Goal: Use online tool/utility: Utilize a website feature to perform a specific function

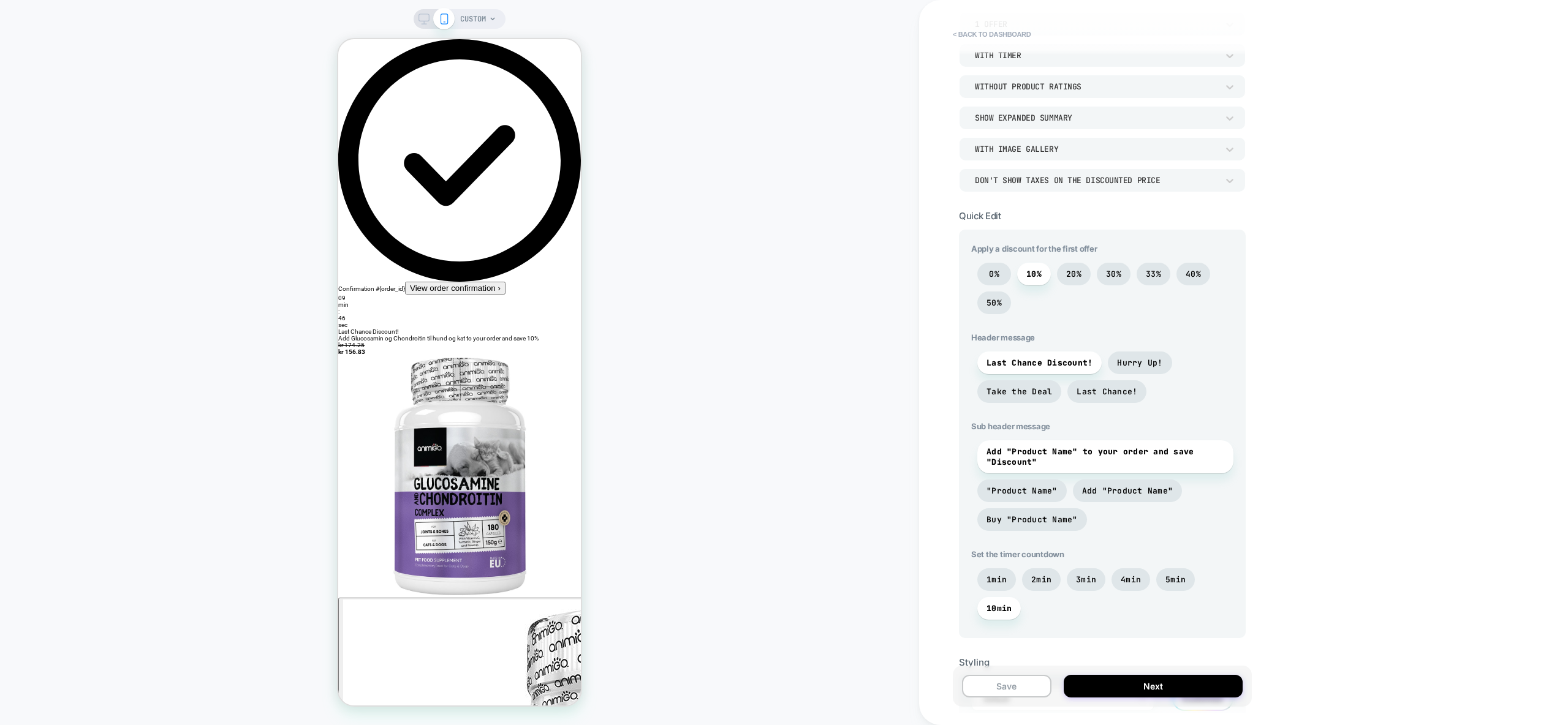
scroll to position [177, 0]
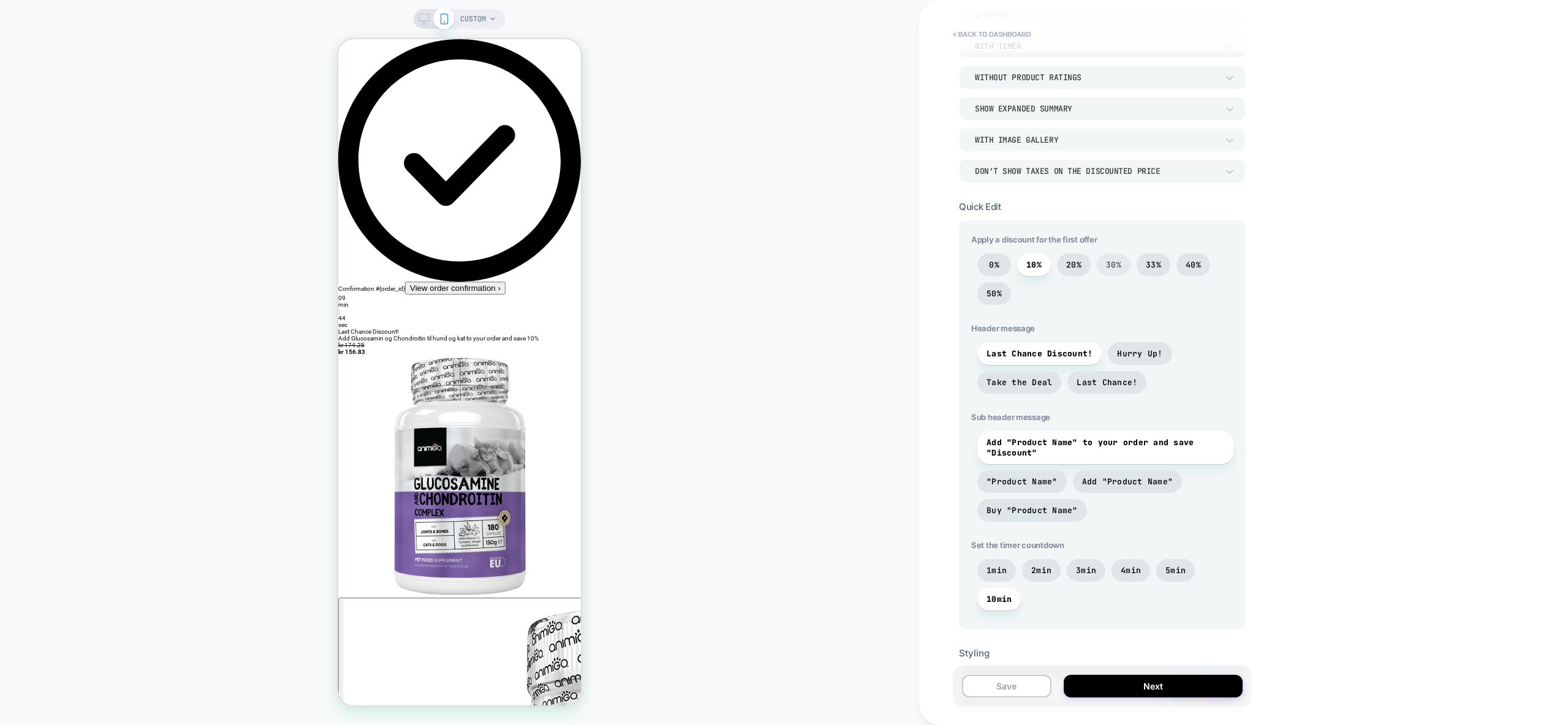
click at [1103, 259] on span "30%" at bounding box center [1113, 264] width 33 height 22
click at [1067, 263] on span "20%" at bounding box center [1074, 264] width 15 height 10
click at [1039, 263] on span "10%" at bounding box center [1034, 264] width 15 height 10
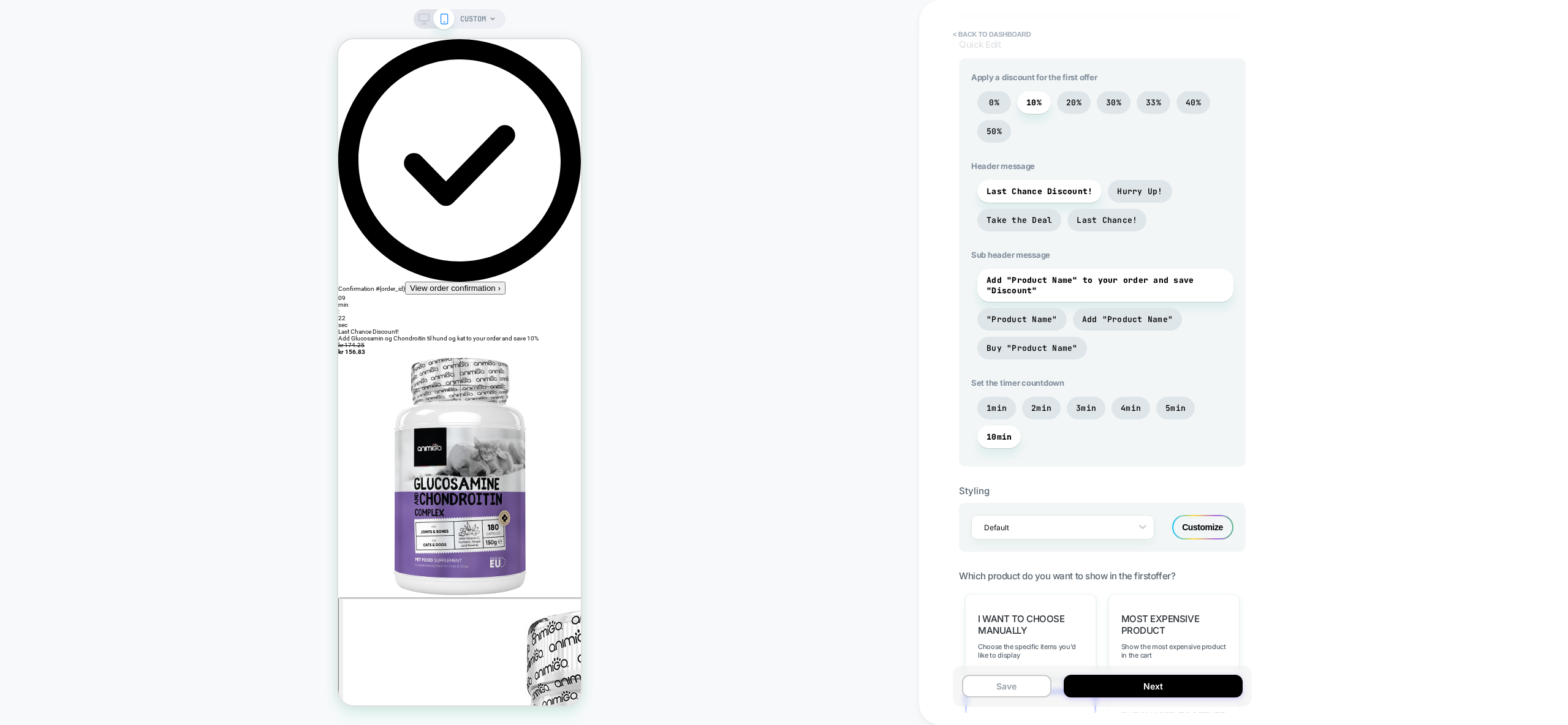
scroll to position [292, 0]
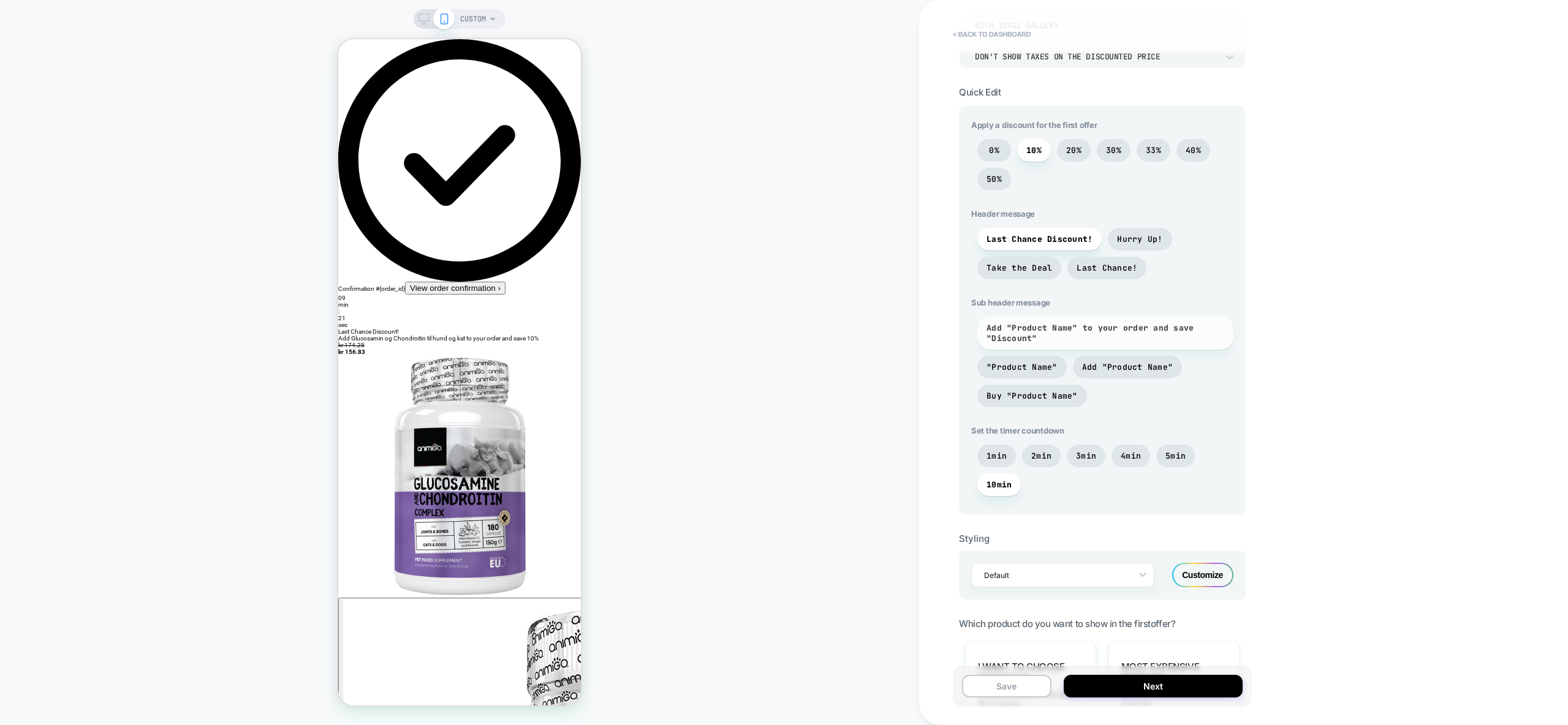
drag, startPoint x: 987, startPoint y: 328, endPoint x: 1002, endPoint y: 329, distance: 15.0
click at [1002, 329] on span "Add "Product Name" to your order and save "Discount"" at bounding box center [1106, 333] width 238 height 21
click at [1046, 336] on span "Add "Product Name" to your order and save "Discount"" at bounding box center [1106, 333] width 238 height 21
click at [998, 324] on span "Add "Product Name" to your order and save "Discount"" at bounding box center [1106, 333] width 238 height 21
click at [1015, 336] on span "Add "Product Name" to your order and save "Discount"" at bounding box center [1106, 333] width 238 height 21
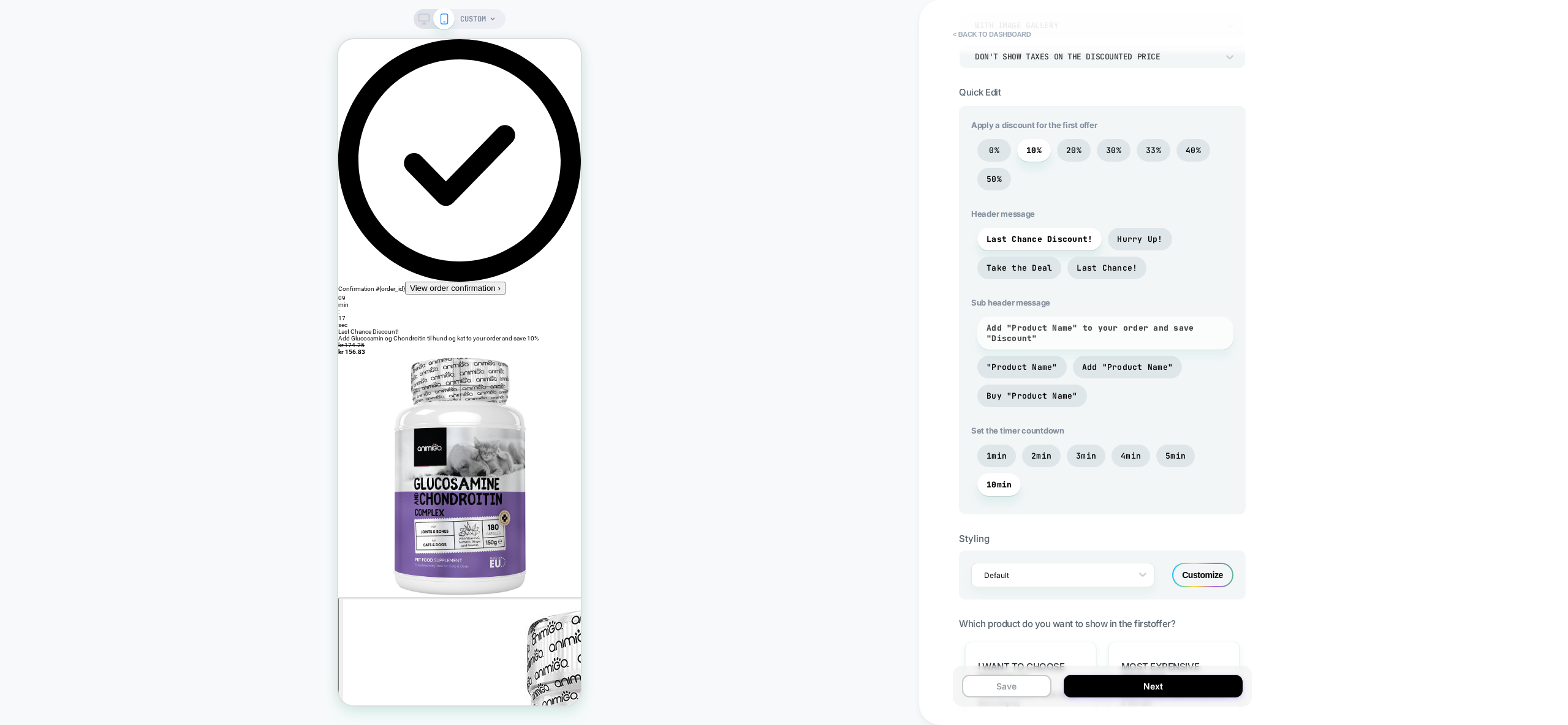
click at [1099, 328] on span "Add "Product Name" to your order and save "Discount"" at bounding box center [1106, 333] width 238 height 21
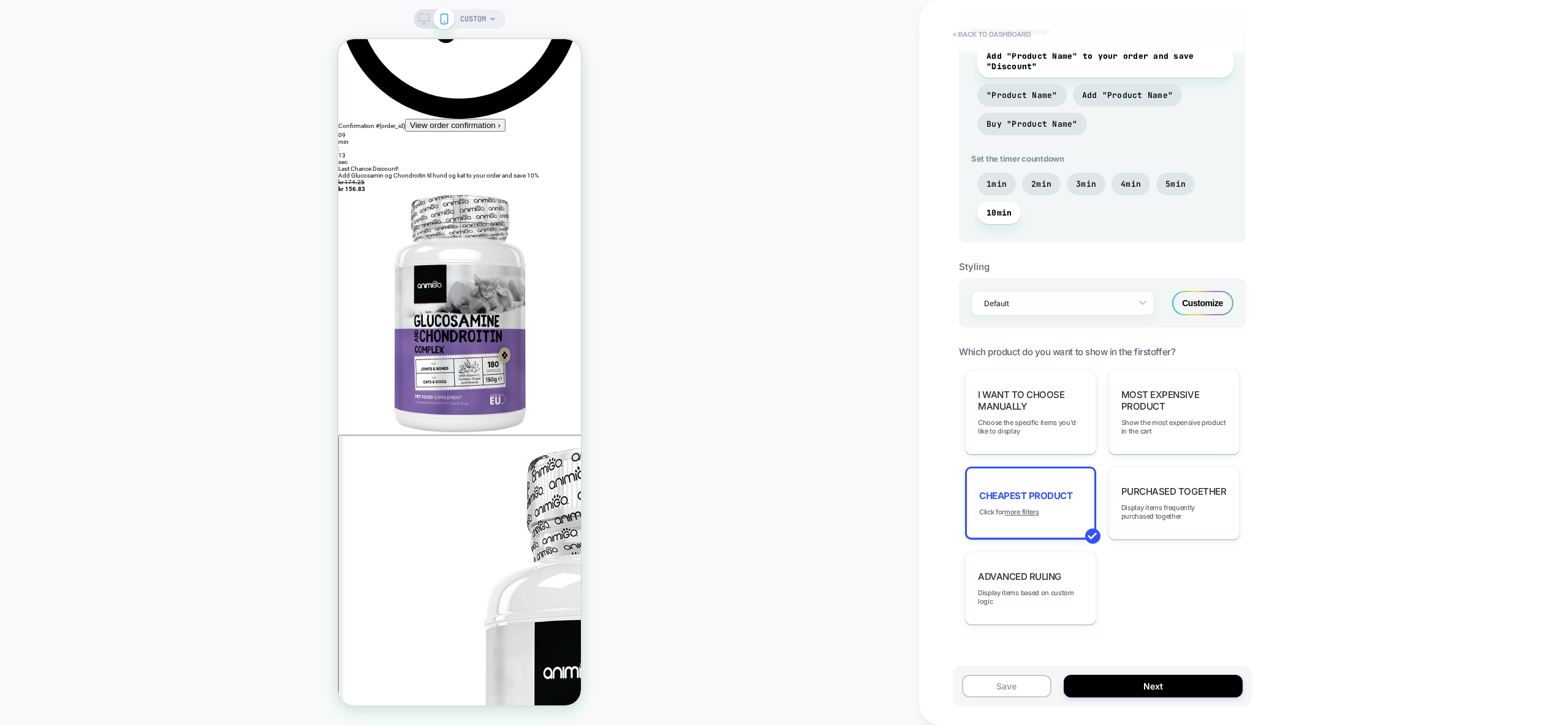
scroll to position [586, 0]
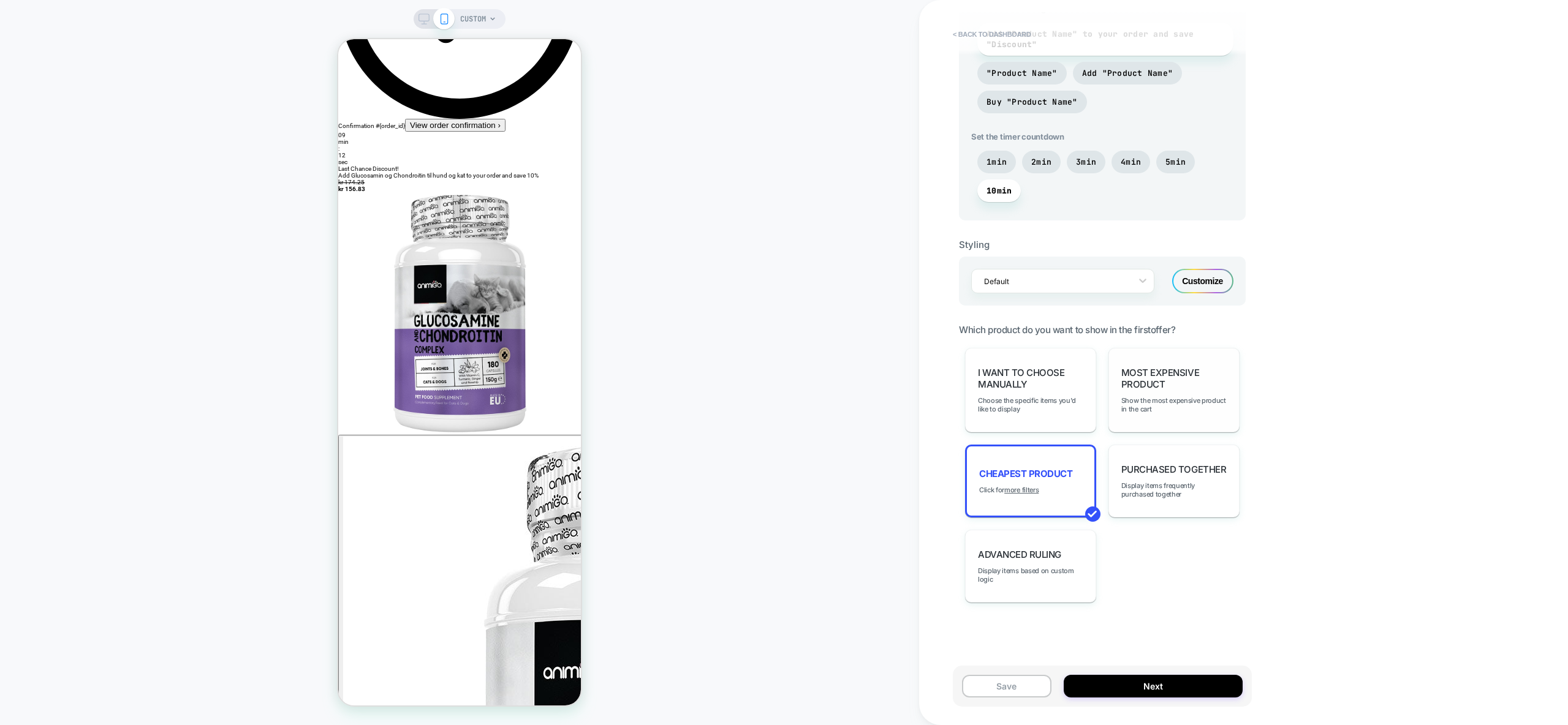
click at [1156, 388] on span "Most Expensive Product" at bounding box center [1173, 378] width 105 height 23
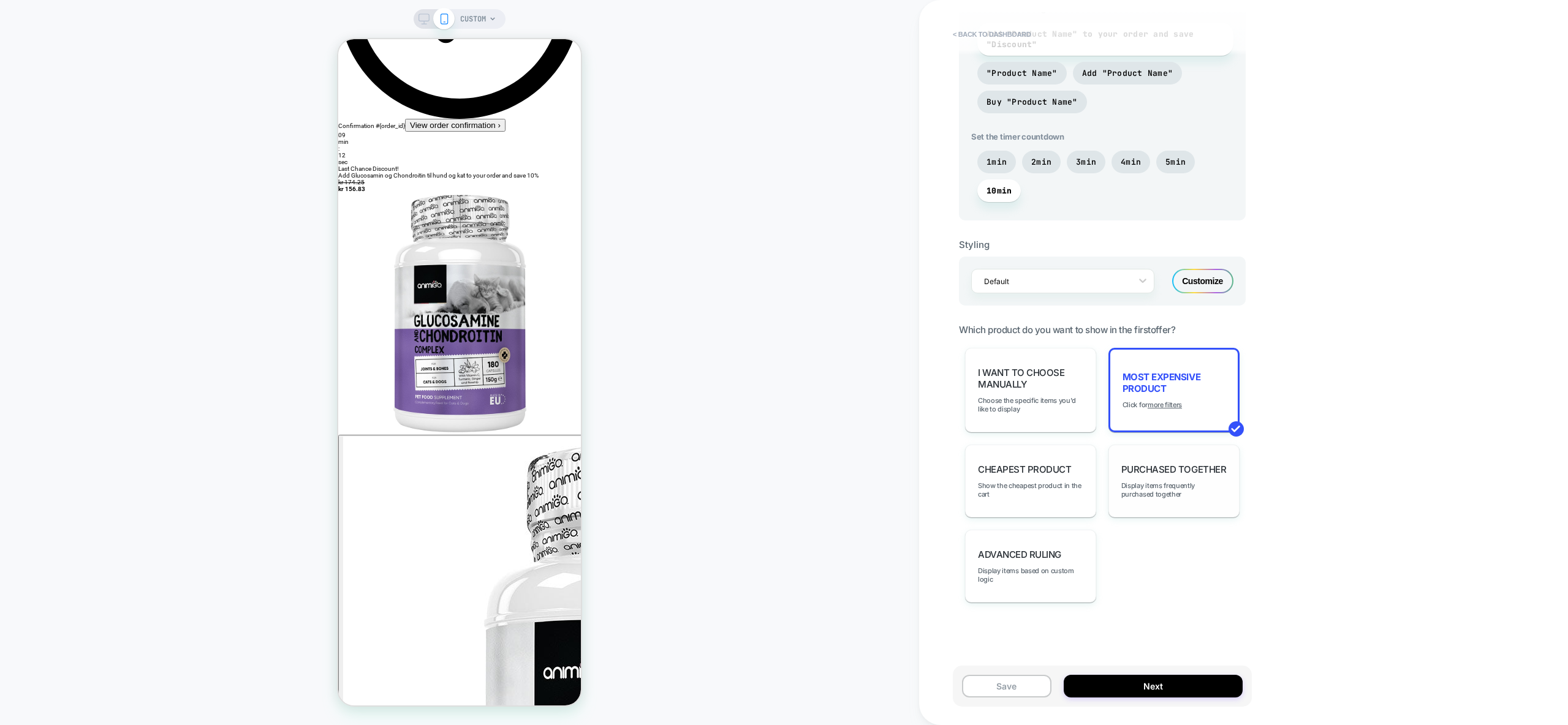
click at [1160, 469] on span "Purchased Together" at bounding box center [1173, 470] width 104 height 12
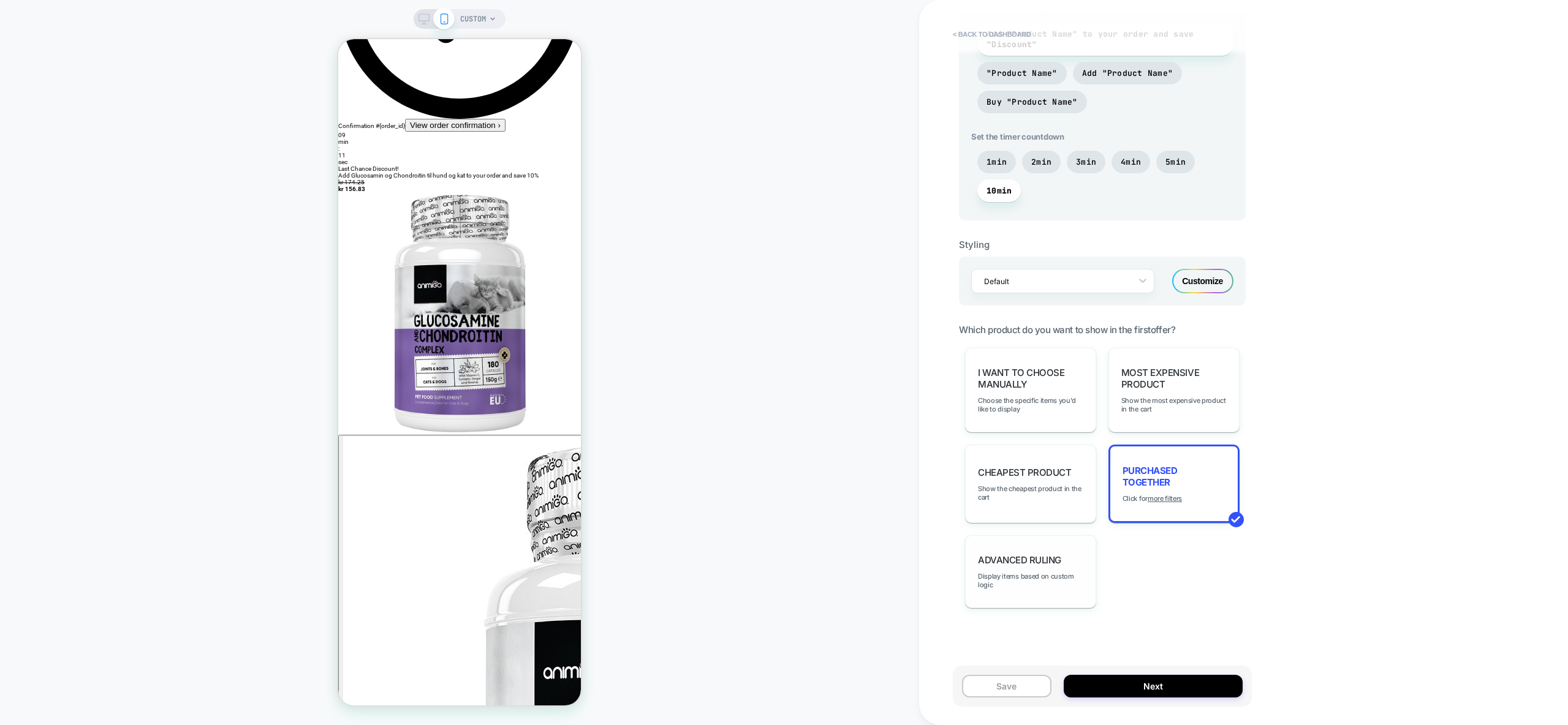
click at [1026, 550] on div "Advanced Ruling Display items based on custom logic" at bounding box center [1030, 571] width 131 height 73
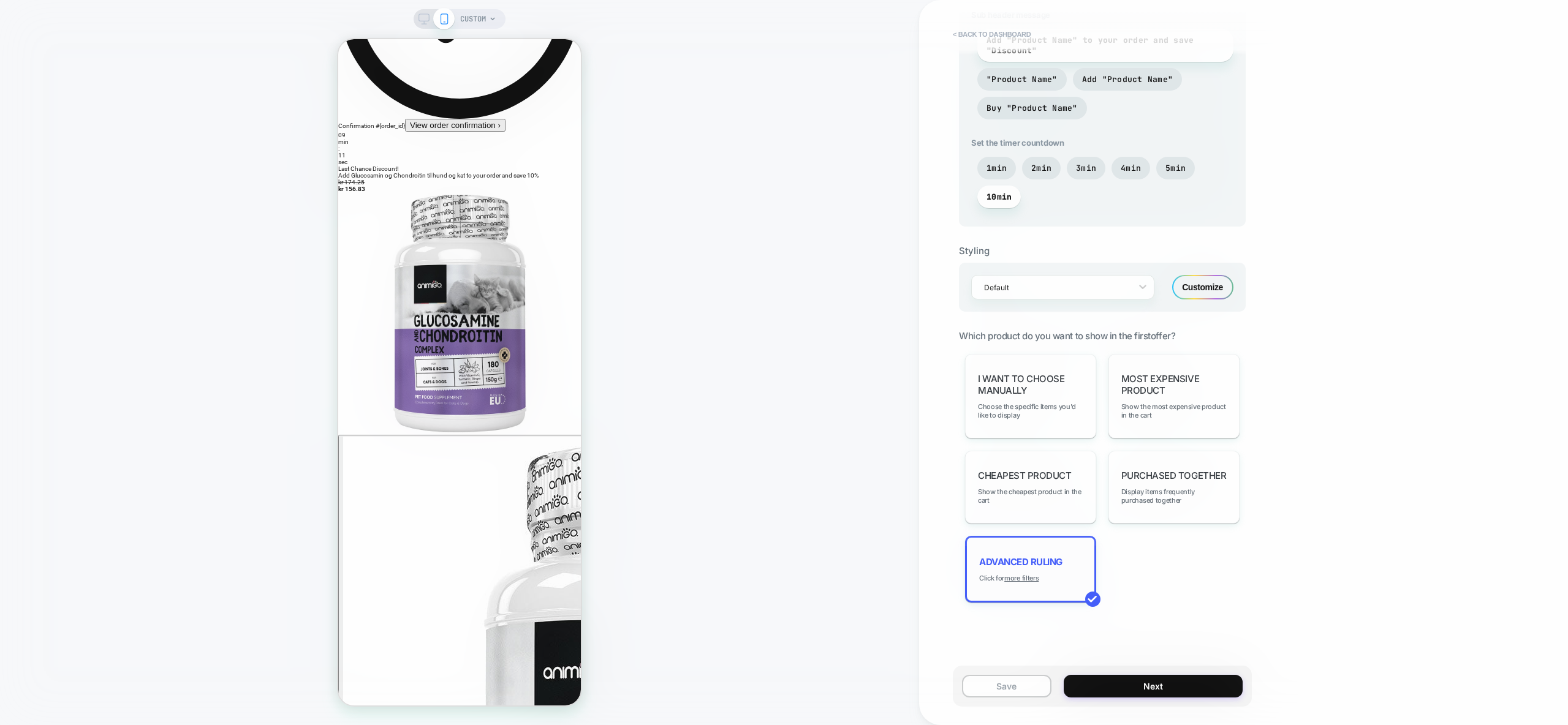
scroll to position [579, 0]
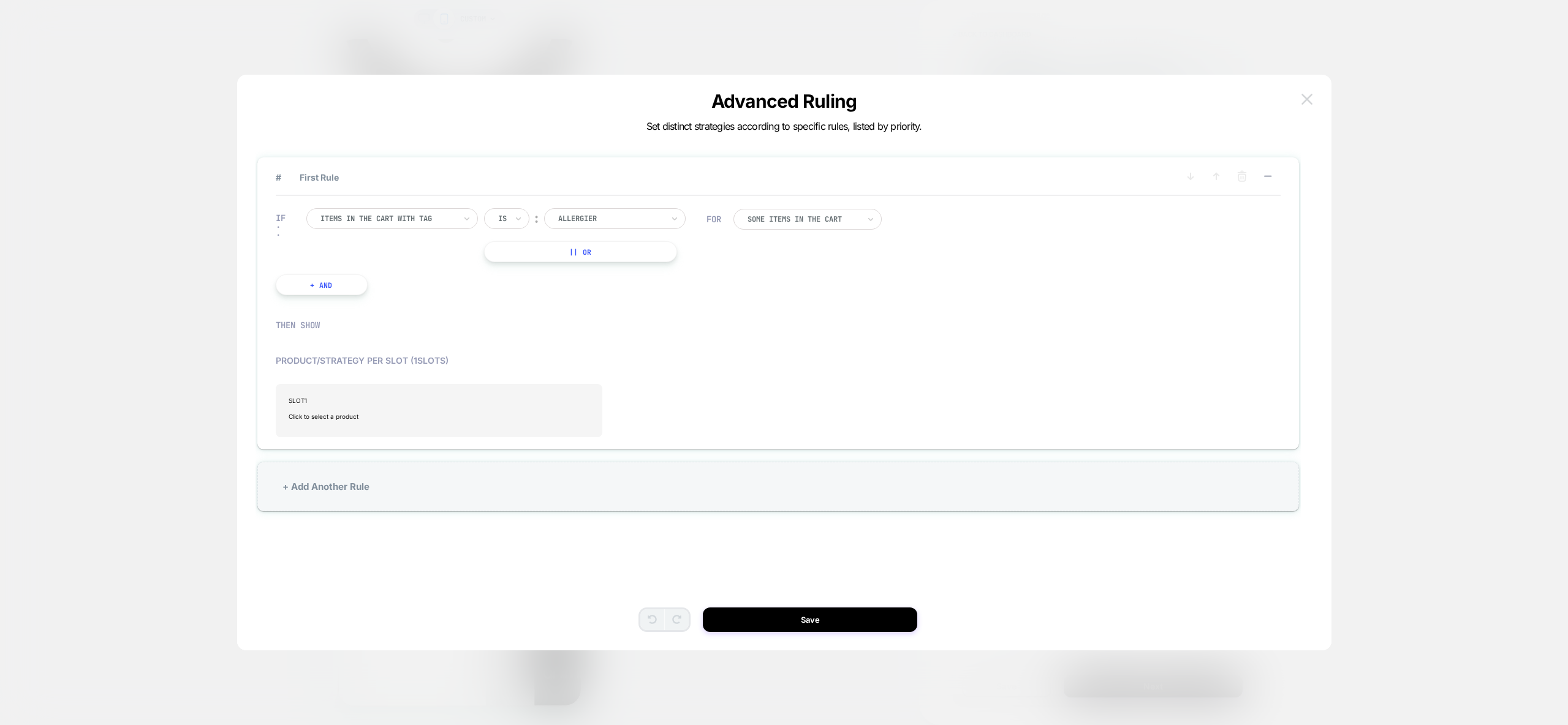
click at [1309, 97] on img at bounding box center [1306, 98] width 11 height 10
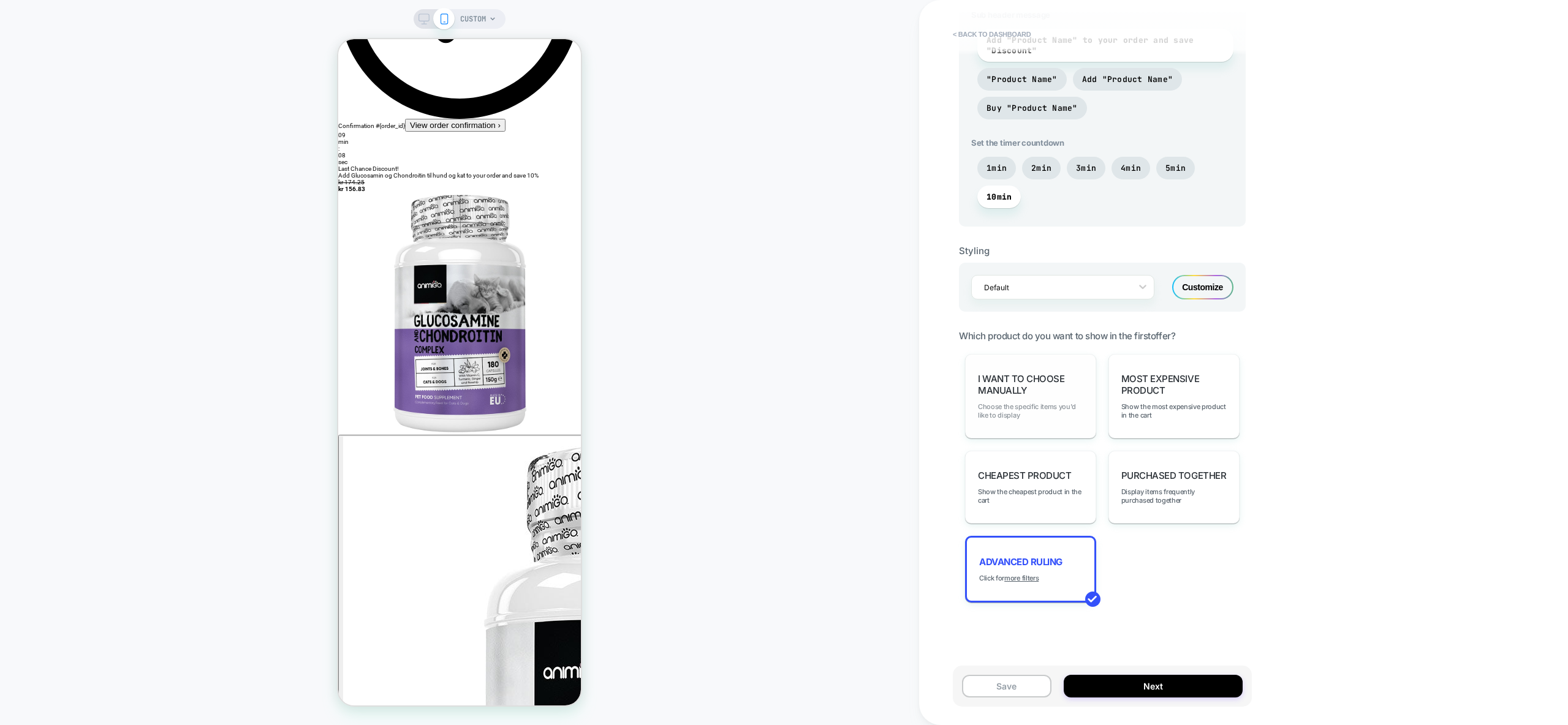
click at [1040, 411] on span "Choose the specific items you'd like to display" at bounding box center [1030, 411] width 105 height 17
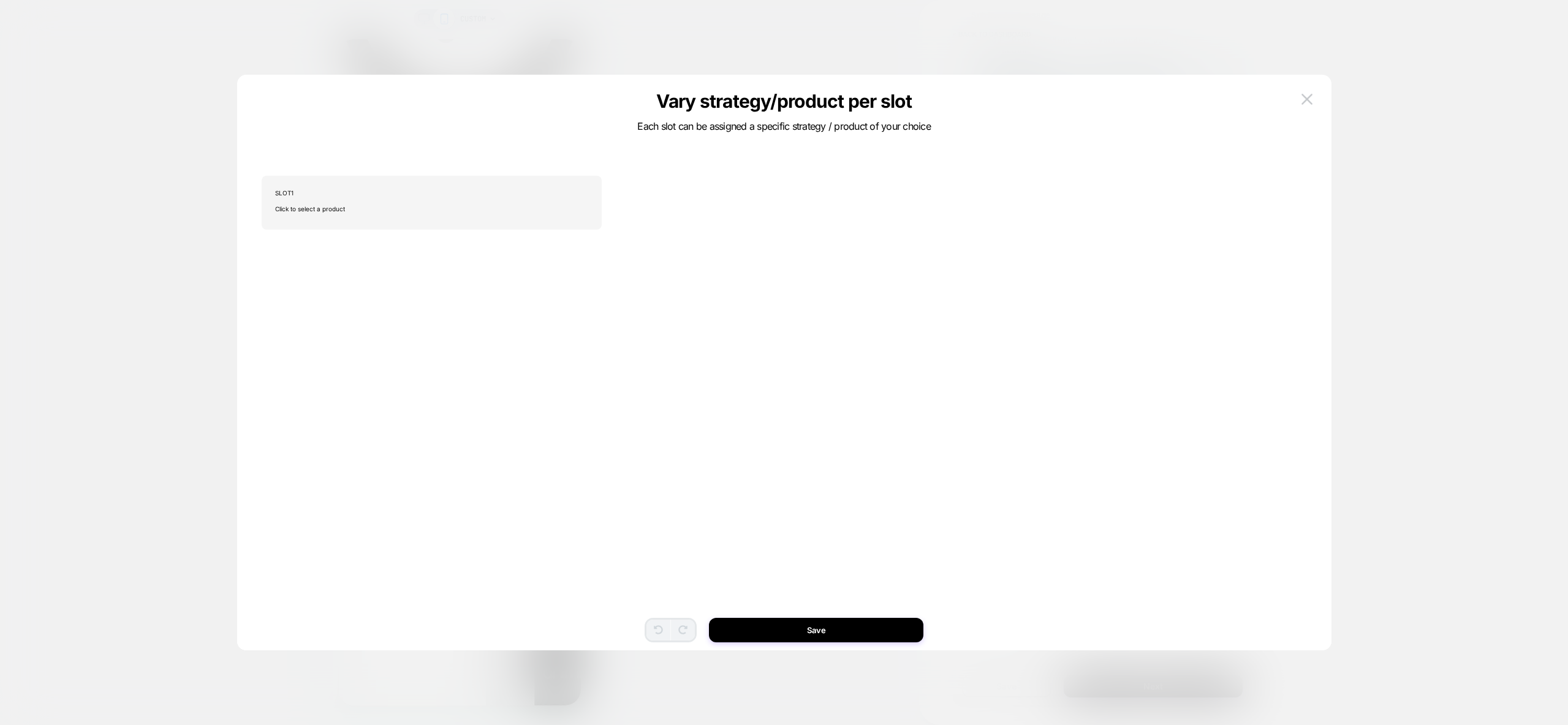
click at [1353, 61] on div at bounding box center [784, 362] width 1568 height 725
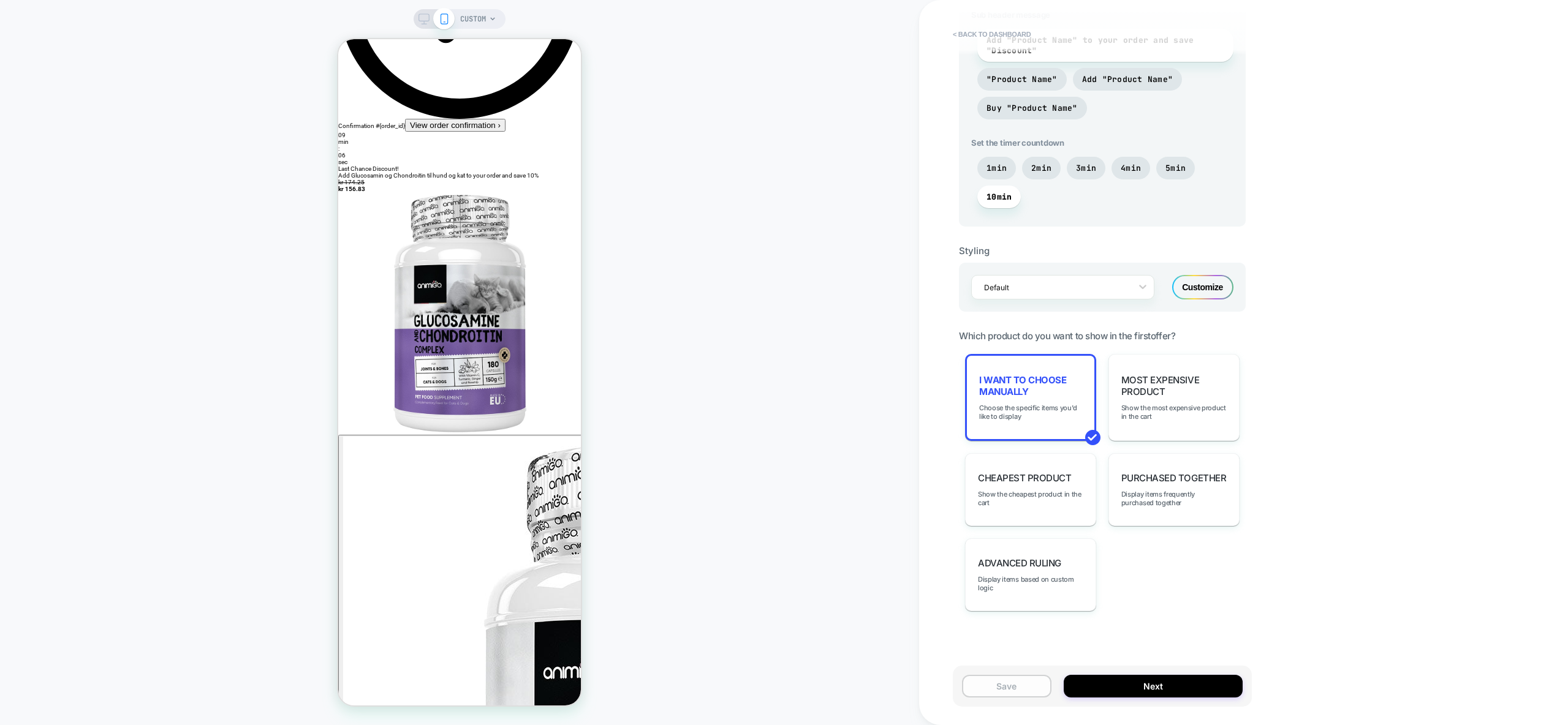
click at [997, 680] on button "Save" at bounding box center [1006, 686] width 89 height 22
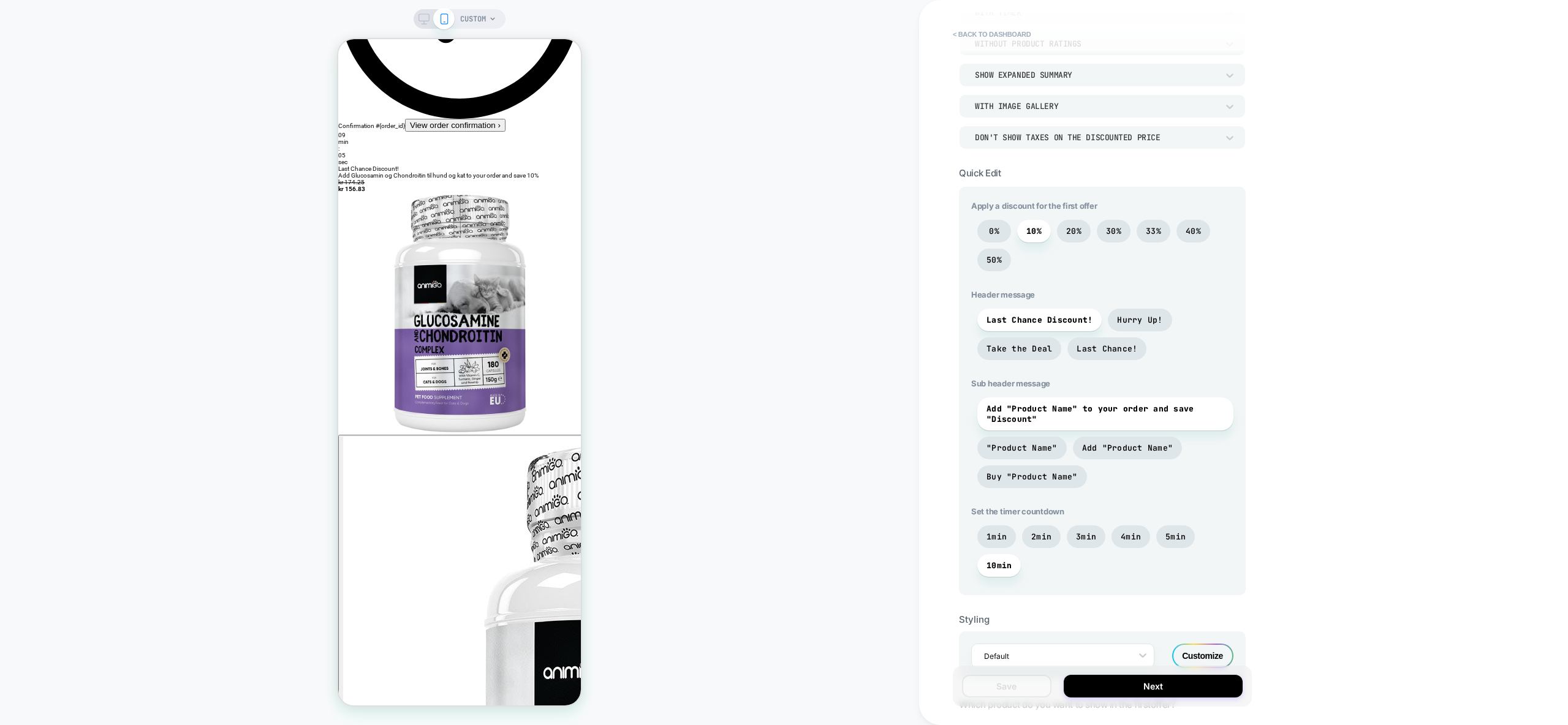
scroll to position [0, 0]
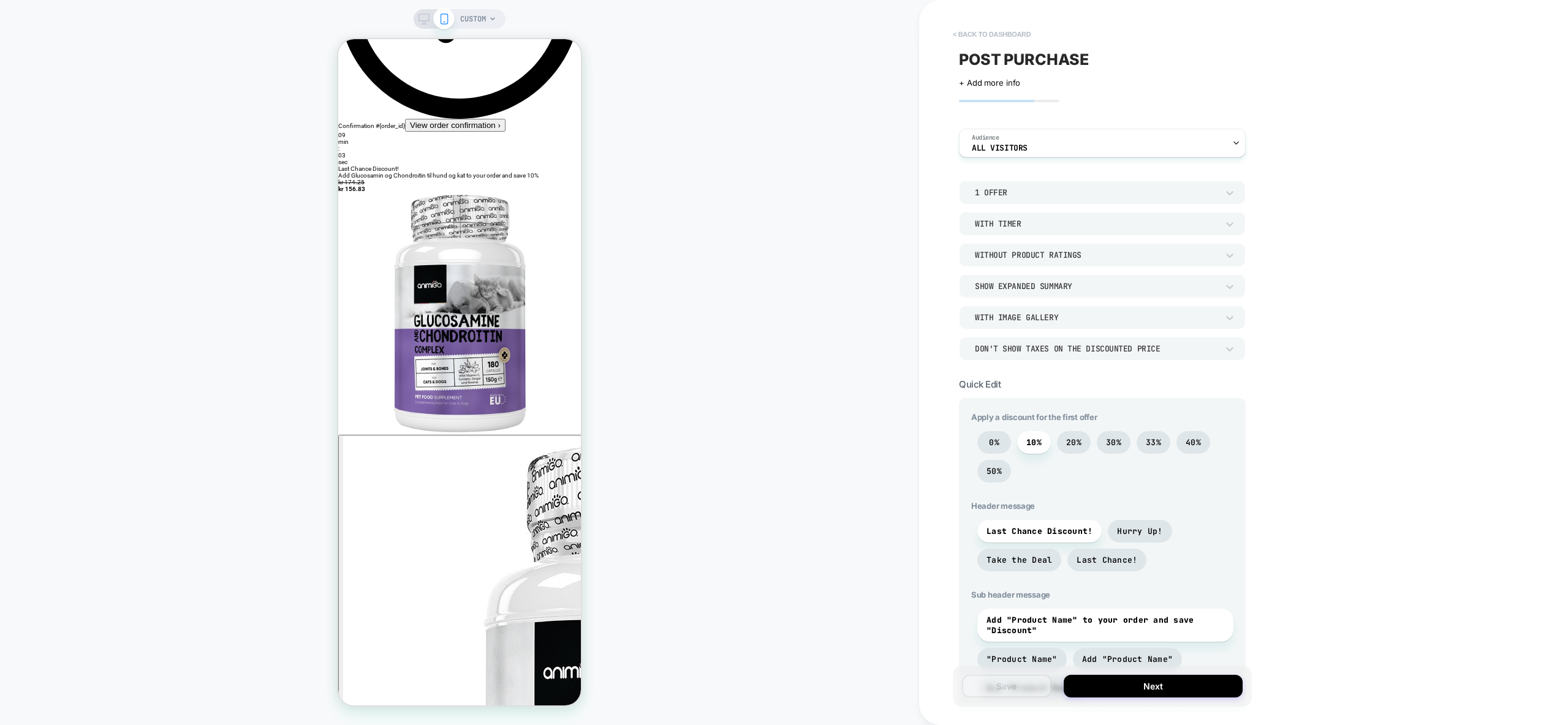
click at [998, 32] on button "< back to dashboard" at bounding box center [991, 34] width 90 height 20
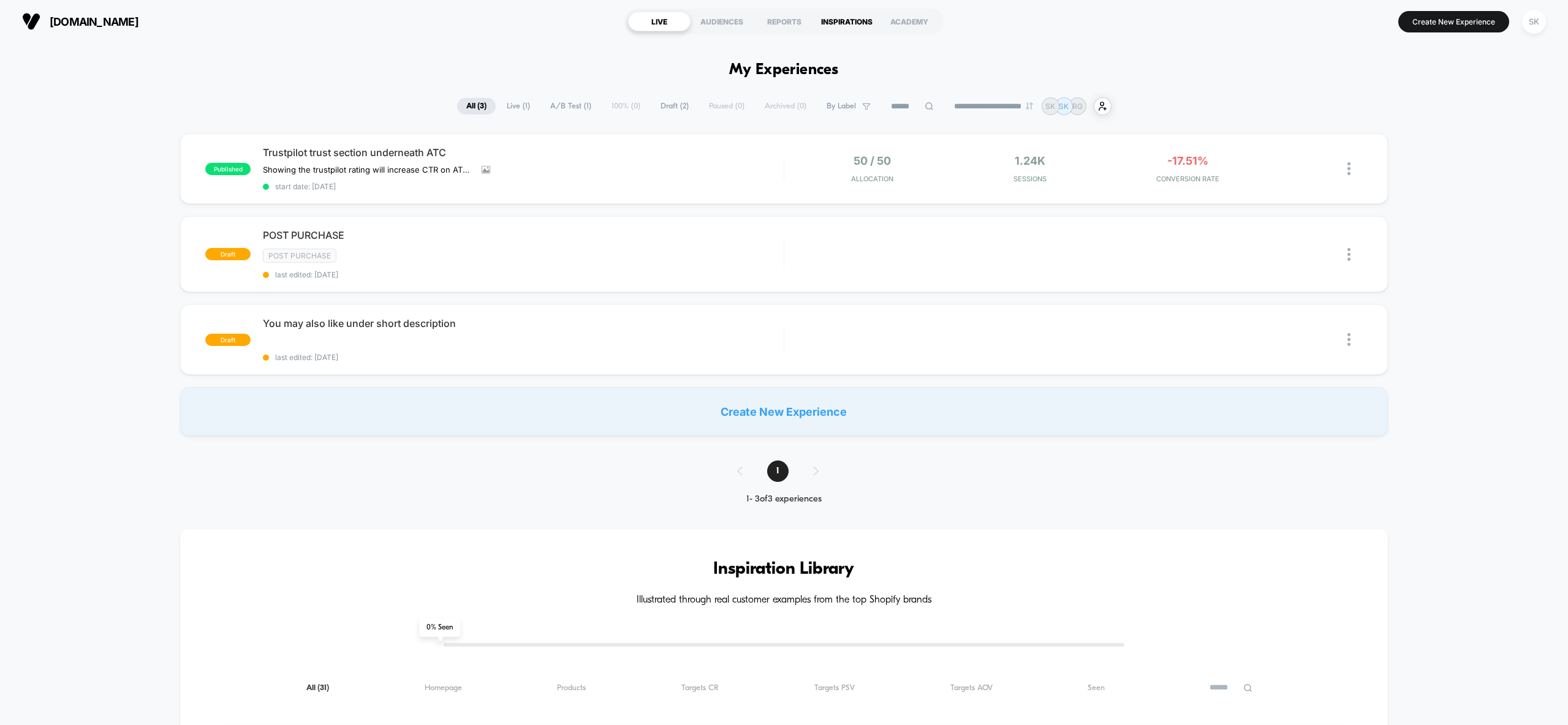
click at [862, 22] on div "INSPIRATIONS" at bounding box center [846, 21] width 63 height 20
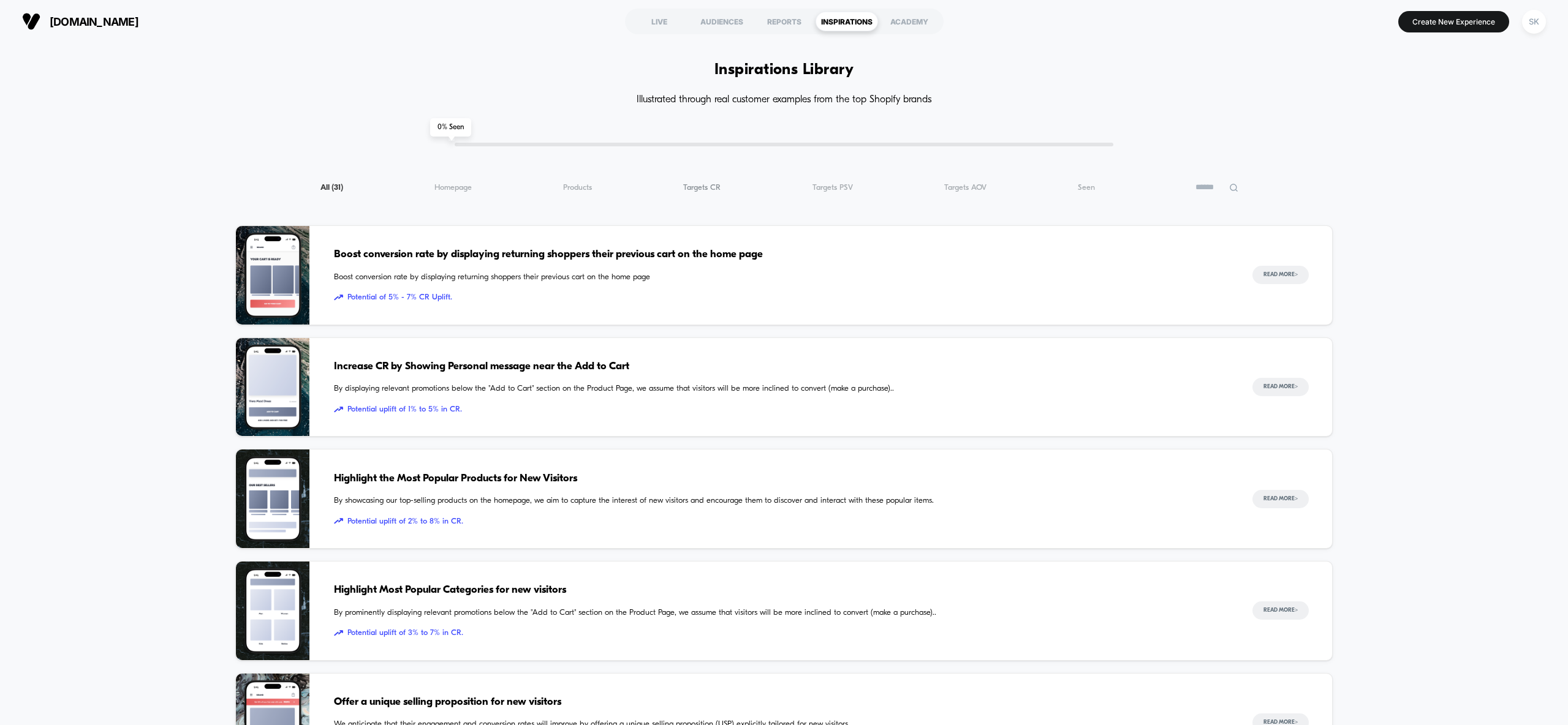
click at [703, 190] on span "Targets CR ( 31 )" at bounding box center [702, 187] width 38 height 9
click at [449, 255] on span "Boost conversion rate by displaying returning shoppers their previous cart on t…" at bounding box center [781, 254] width 894 height 16
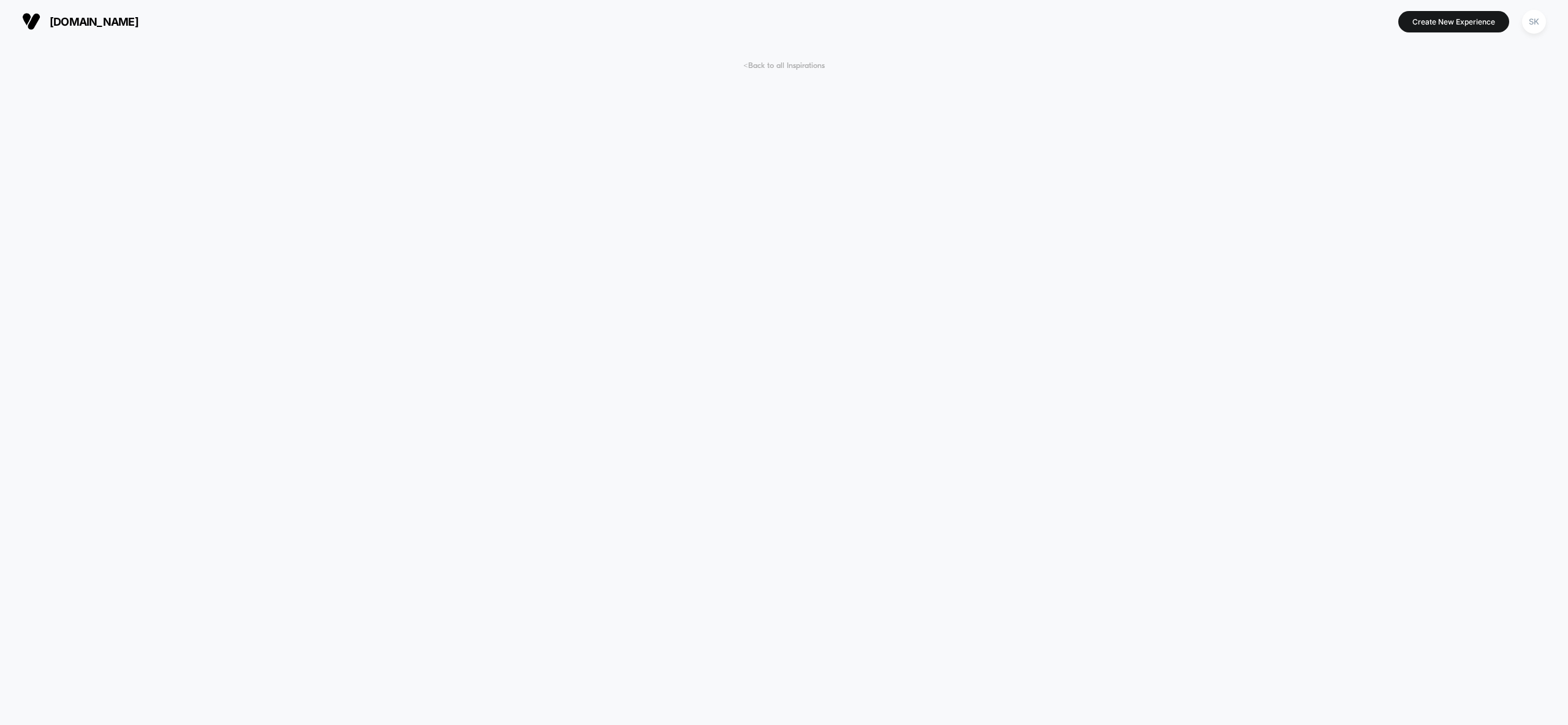
click at [784, 68] on span "< Back to all Inspirations" at bounding box center [784, 66] width 81 height 9
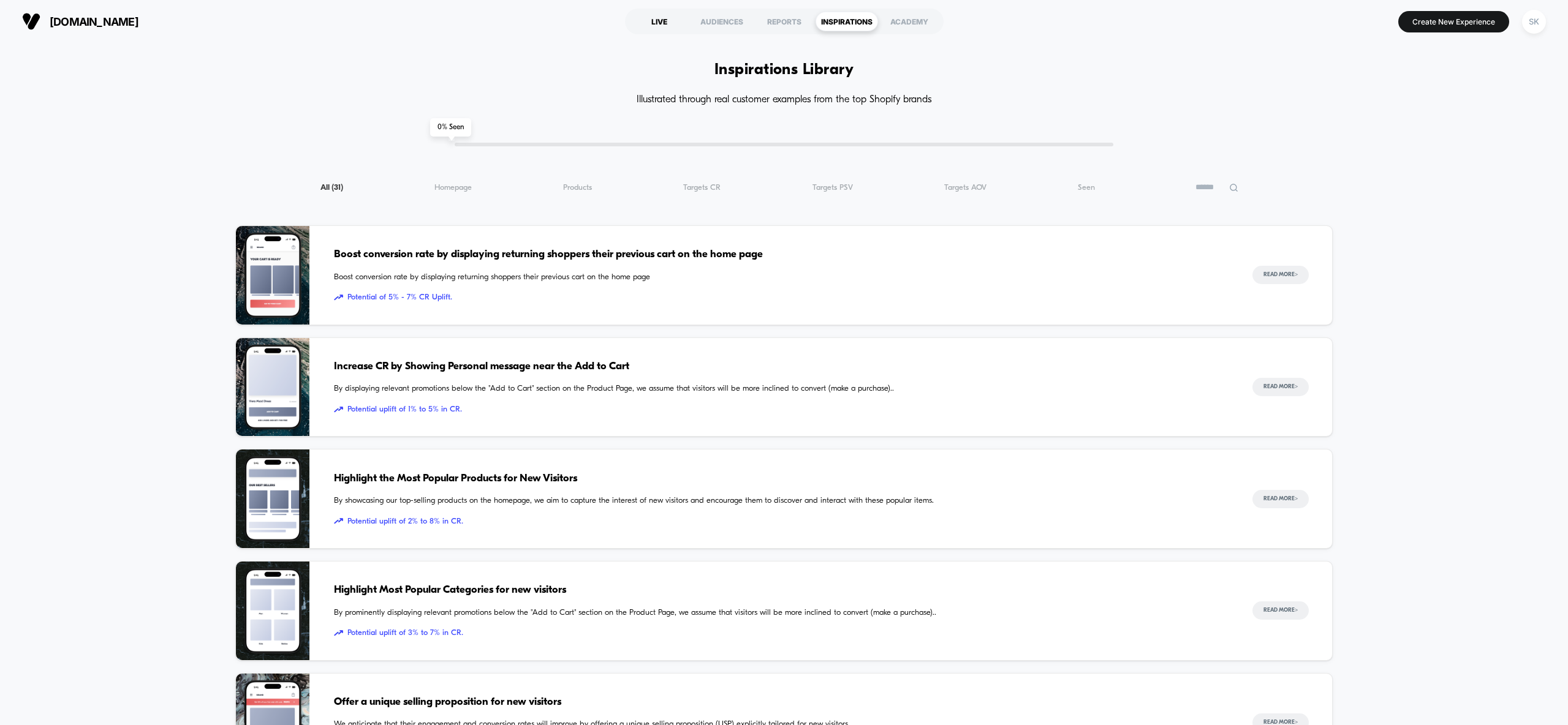
click at [665, 27] on div "LIVE" at bounding box center [659, 21] width 63 height 20
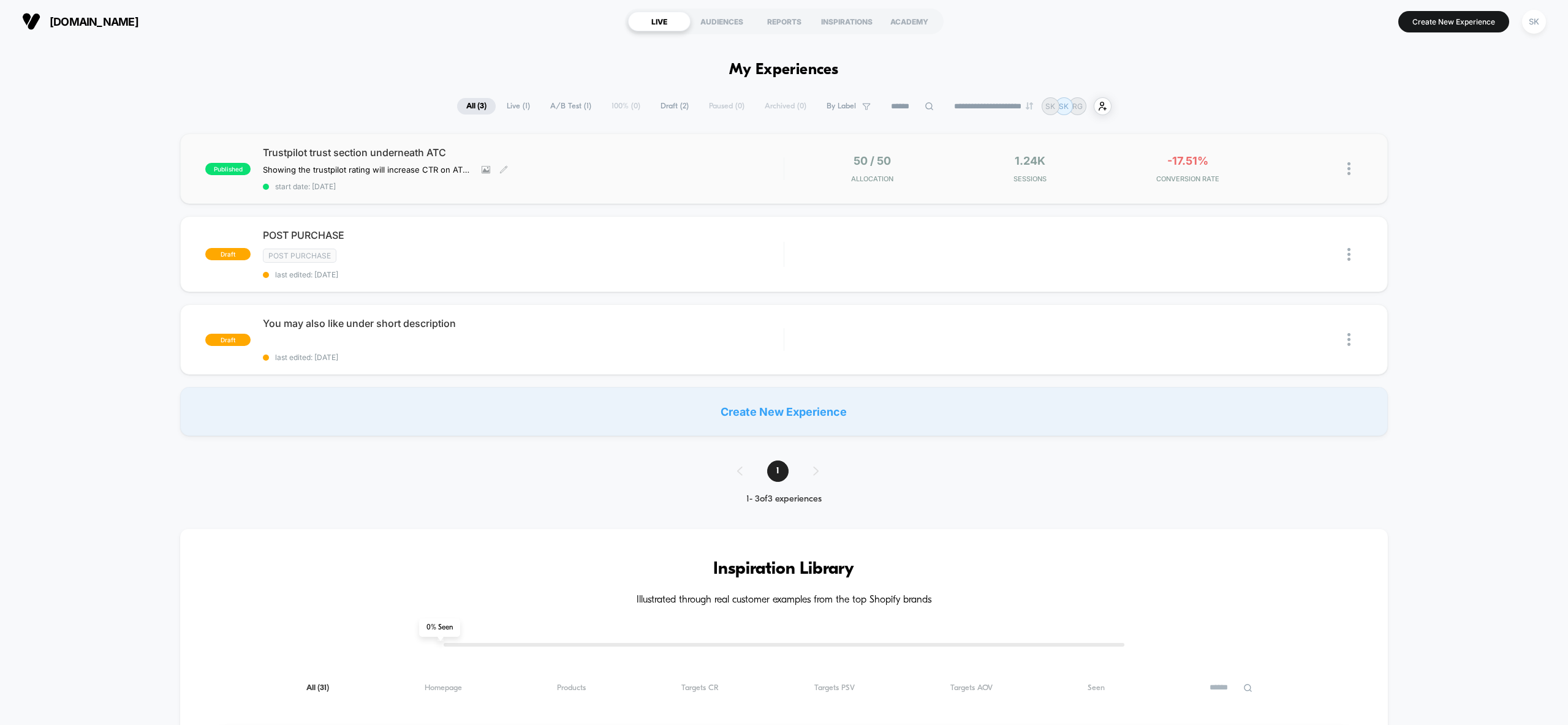
click at [397, 158] on span "Trustpilot trust section underneath ATC" at bounding box center [522, 152] width 520 height 12
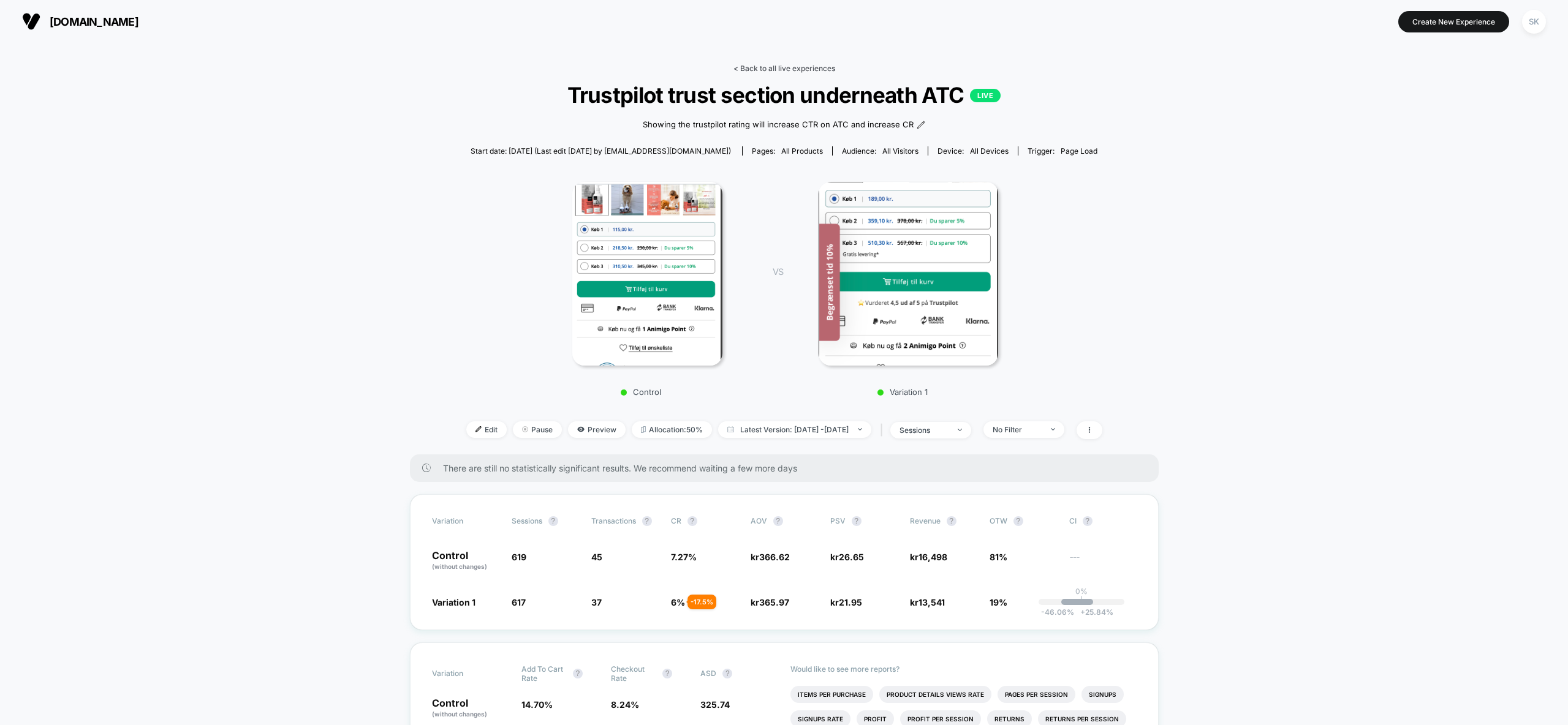
click at [745, 70] on link "< Back to all live experiences" at bounding box center [784, 68] width 102 height 9
